Goal: Navigation & Orientation: Find specific page/section

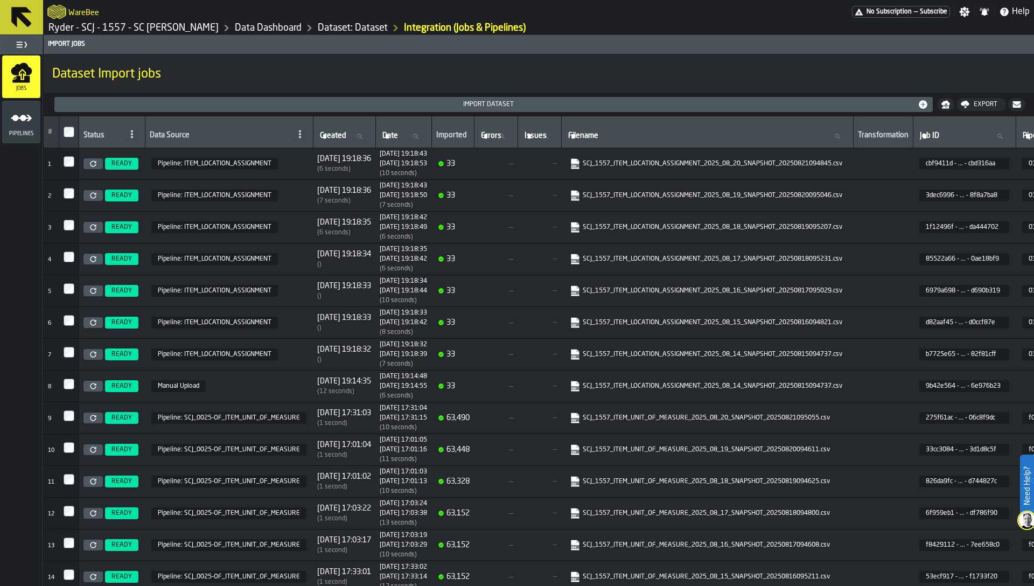
click at [279, 28] on link "Data Dashboard" at bounding box center [268, 28] width 67 height 12
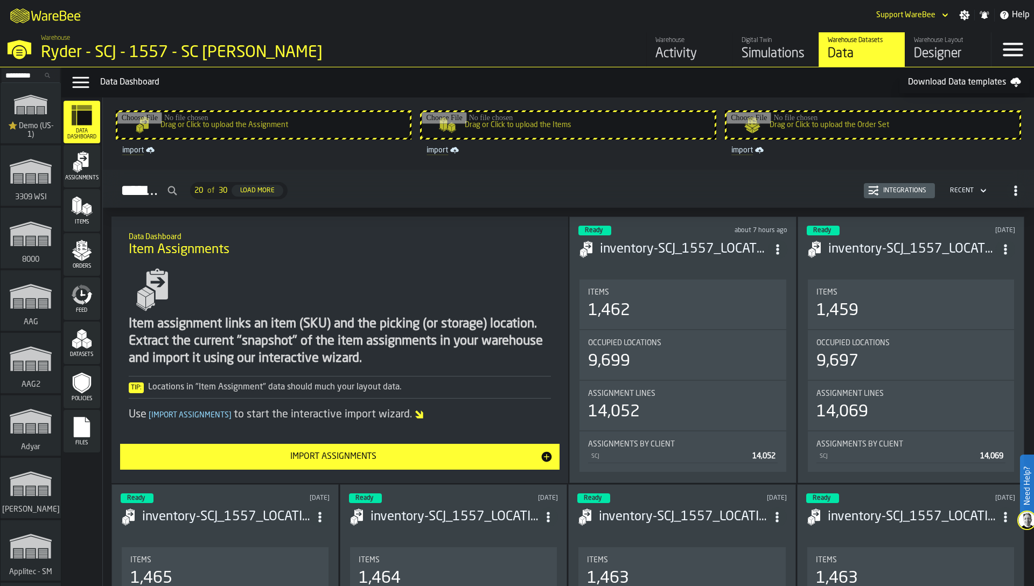
click at [16, 78] on input "Search..." at bounding box center [31, 75] width 56 height 12
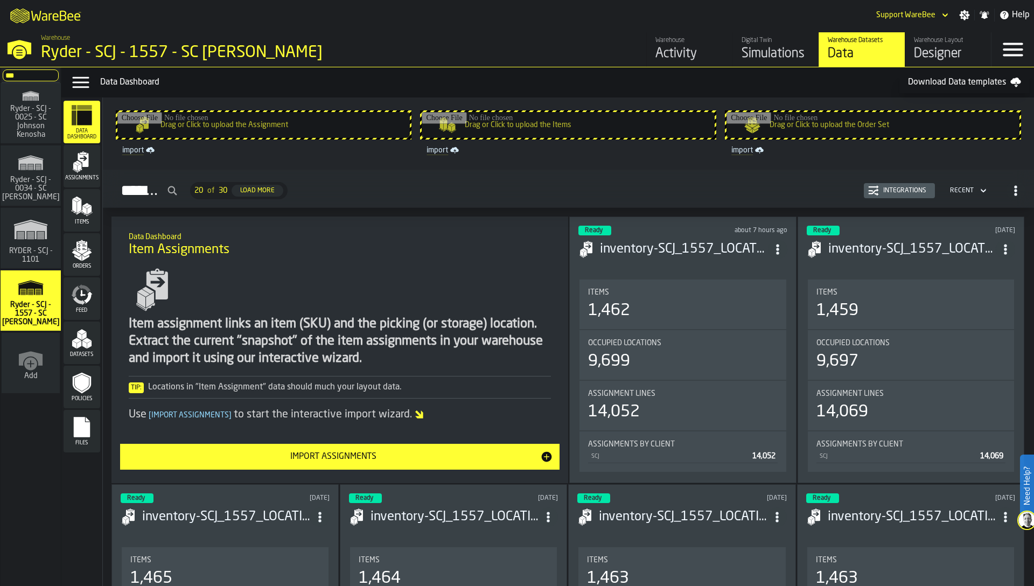
type input "***"
click at [35, 114] on span "Ryder - SCJ - 0025 - SC Johnson Kenosha" at bounding box center [31, 121] width 52 height 34
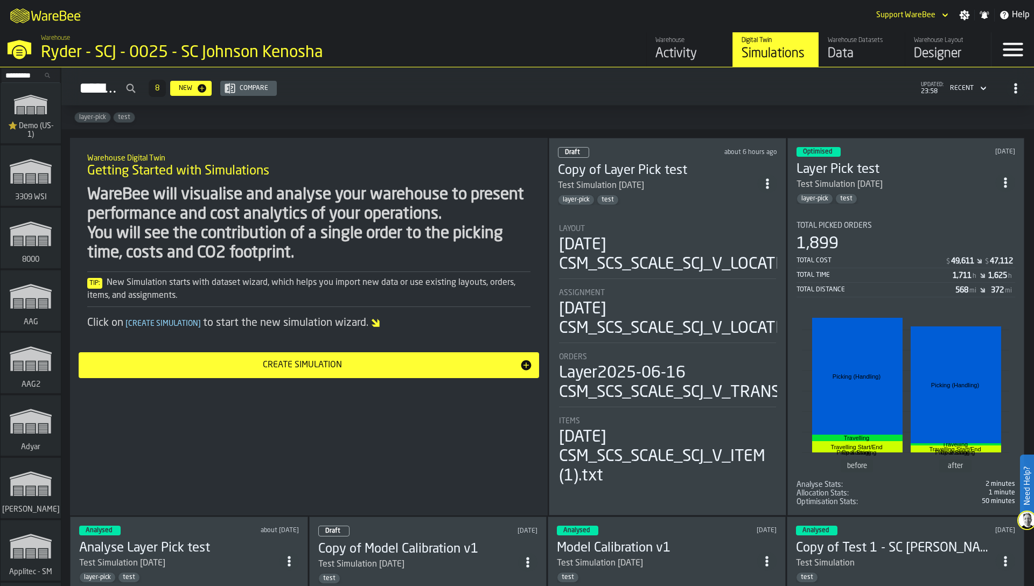
click at [850, 52] on div "Data" at bounding box center [862, 53] width 68 height 17
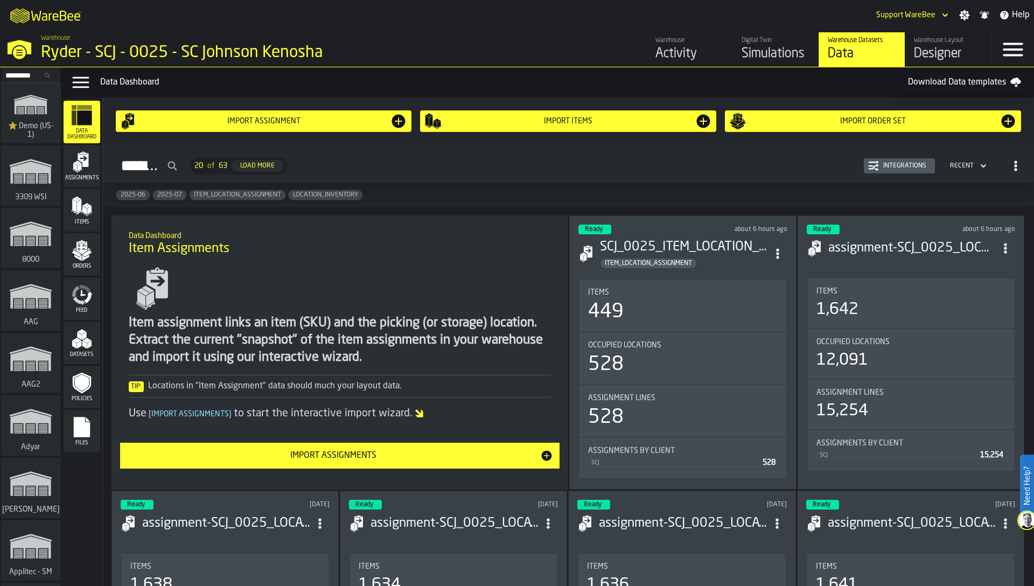
click at [88, 186] on div "Assignments" at bounding box center [82, 166] width 37 height 43
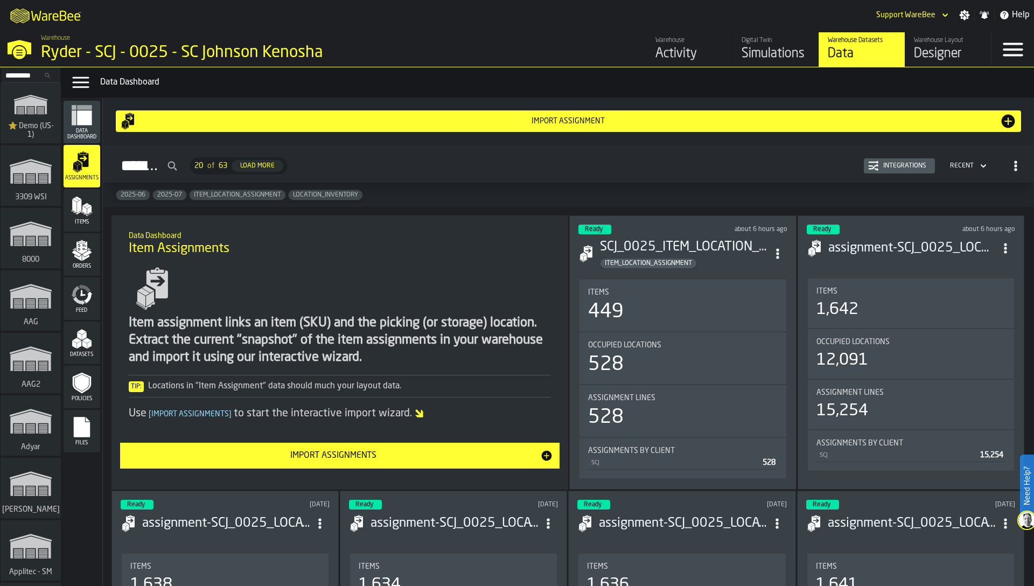
click at [893, 171] on div "Integrations" at bounding box center [899, 166] width 62 height 11
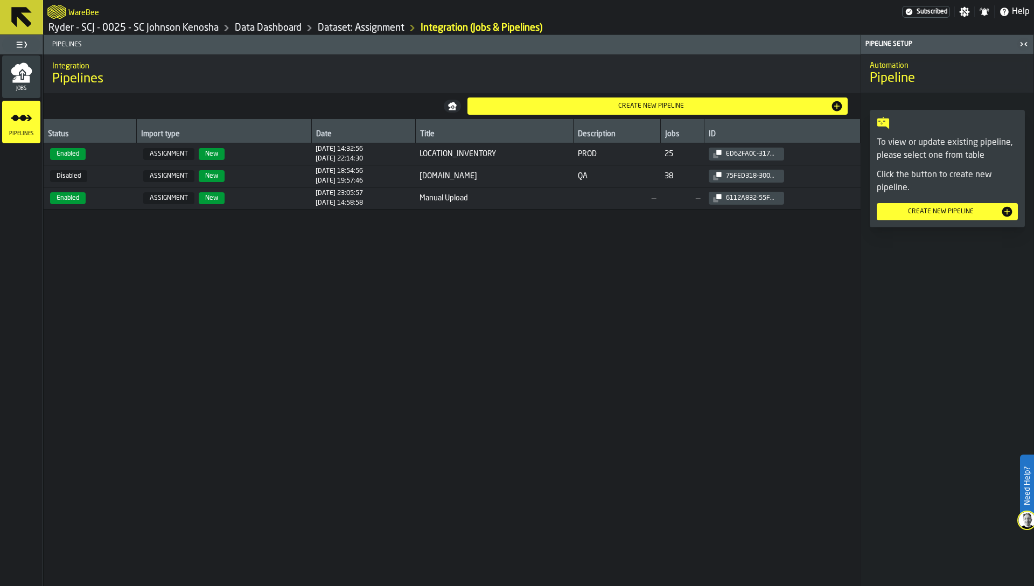
click at [121, 154] on span "Enabled" at bounding box center [90, 154] width 85 height 12
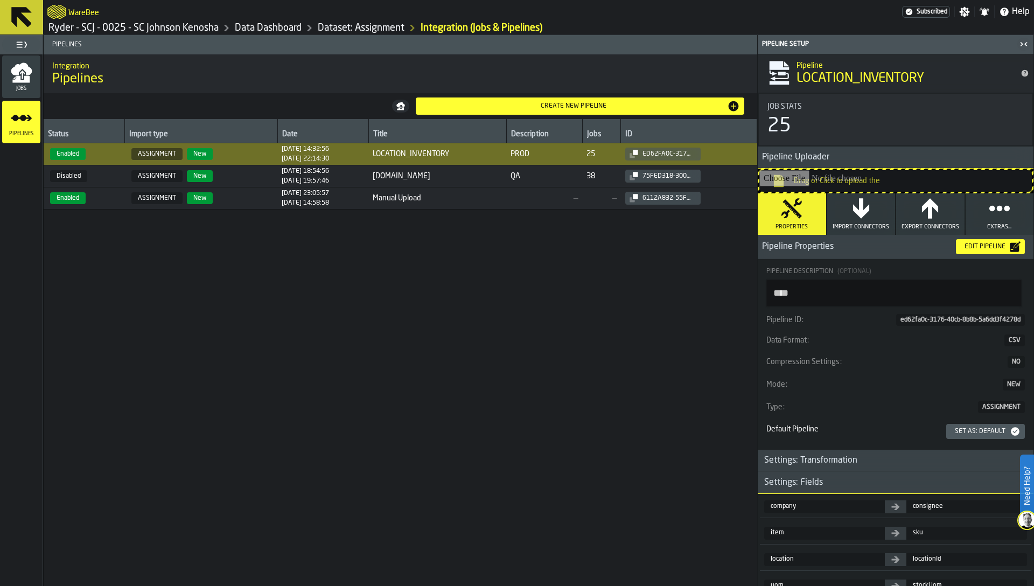
click at [16, 79] on icon "menu Jobs" at bounding box center [20, 79] width 17 height 7
